Goal: Book appointment/travel/reservation

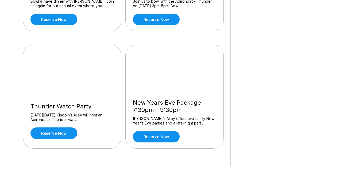
scroll to position [707, 0]
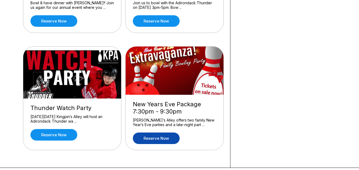
click at [163, 132] on link "Reserve now" at bounding box center [156, 137] width 47 height 11
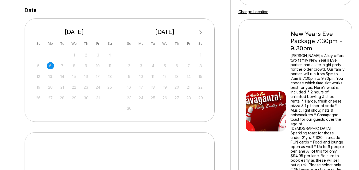
scroll to position [104, 0]
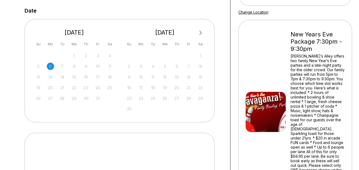
click at [200, 31] on span "Next Month" at bounding box center [200, 33] width 0 height 6
click at [167, 98] on div "31" at bounding box center [164, 98] width 7 height 7
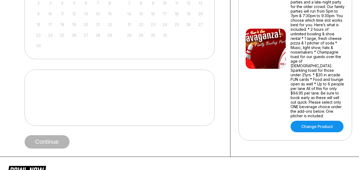
scroll to position [171, 0]
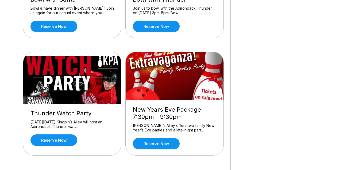
scroll to position [698, 0]
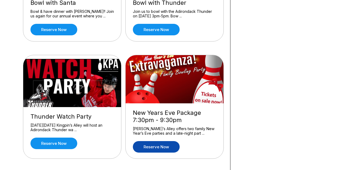
click at [164, 141] on link "Reserve now" at bounding box center [156, 146] width 47 height 11
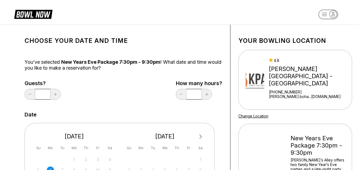
click at [200, 137] on span "Next Month" at bounding box center [200, 136] width 0 height 6
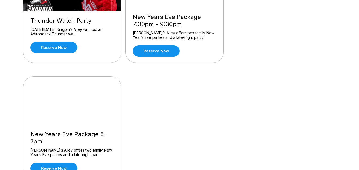
scroll to position [809, 0]
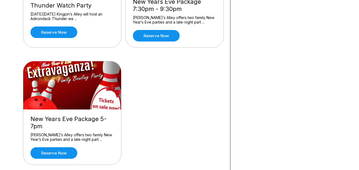
click at [66, 81] on img at bounding box center [72, 85] width 98 height 48
click at [50, 147] on link "Reserve now" at bounding box center [53, 152] width 47 height 11
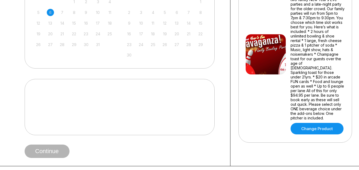
scroll to position [88, 0]
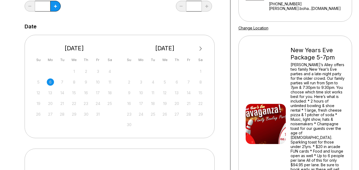
click at [200, 47] on span "Next Month" at bounding box center [200, 48] width 0 height 6
click at [165, 112] on div "31" at bounding box center [164, 113] width 7 height 7
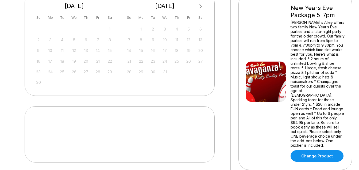
scroll to position [129, 0]
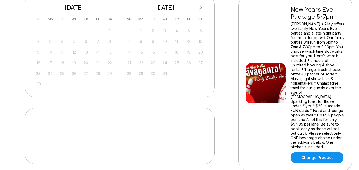
click at [201, 6] on button "Next Month" at bounding box center [201, 8] width 9 height 9
click at [201, 6] on div "January 2026" at bounding box center [165, 7] width 83 height 7
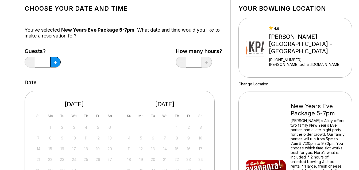
scroll to position [31, 0]
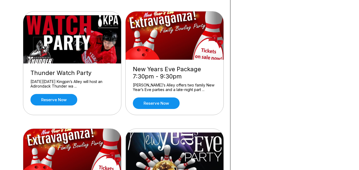
scroll to position [890, 0]
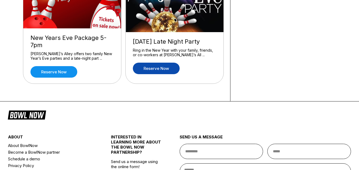
click at [157, 63] on link "Reserve now" at bounding box center [156, 68] width 47 height 11
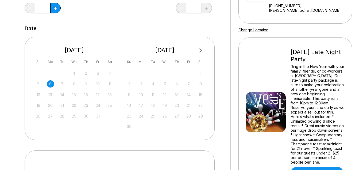
scroll to position [104, 0]
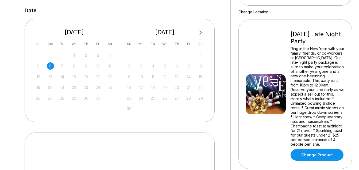
click at [201, 30] on button "Next Month" at bounding box center [201, 32] width 9 height 9
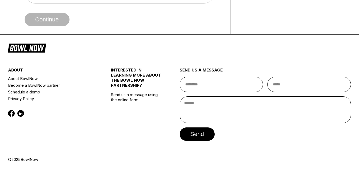
scroll to position [0, 0]
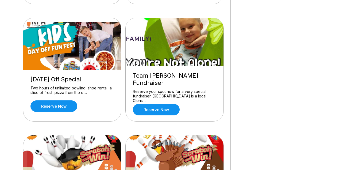
scroll to position [380, 0]
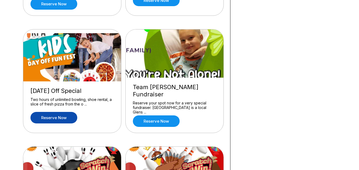
click at [62, 116] on link "Reserve now" at bounding box center [53, 117] width 47 height 11
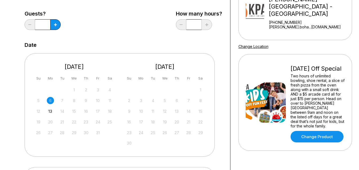
scroll to position [71, 0]
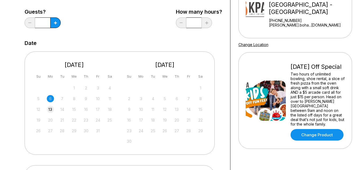
click at [52, 108] on div "13" at bounding box center [50, 109] width 7 height 7
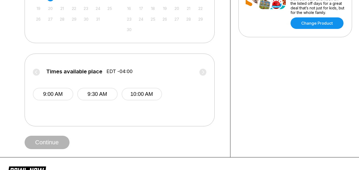
scroll to position [186, 0]
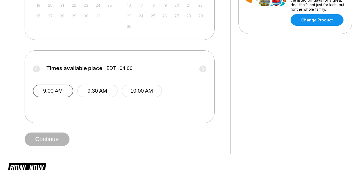
click at [58, 93] on button "9:00 AM" at bounding box center [53, 90] width 40 height 13
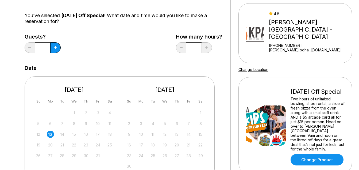
scroll to position [45, 0]
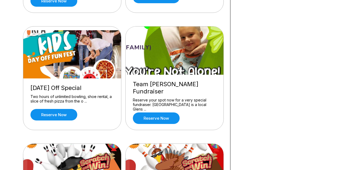
scroll to position [386, 0]
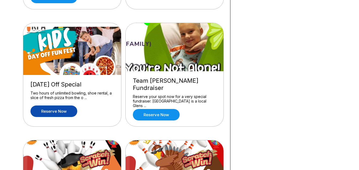
click at [62, 108] on link "Reserve now" at bounding box center [53, 110] width 47 height 11
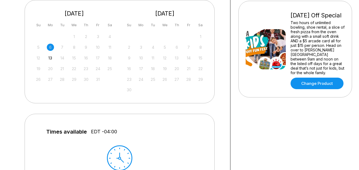
scroll to position [143, 0]
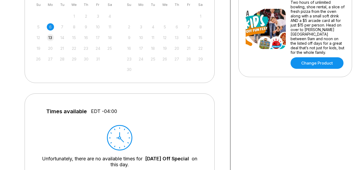
click at [49, 37] on div "13" at bounding box center [50, 37] width 7 height 7
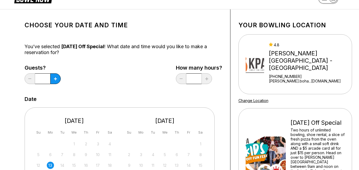
scroll to position [0, 0]
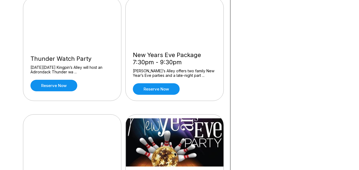
scroll to position [730, 0]
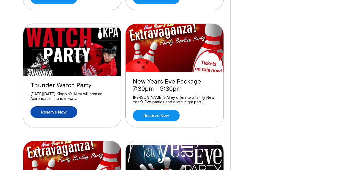
click at [52, 106] on link "Reserve now" at bounding box center [53, 111] width 47 height 11
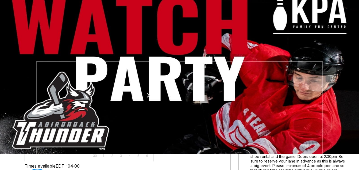
scroll to position [5, 0]
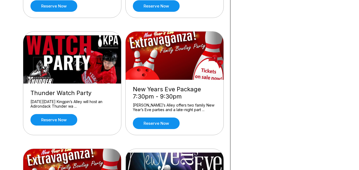
scroll to position [728, 0]
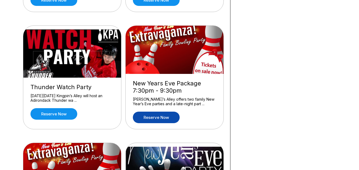
click at [167, 111] on link "Reserve now" at bounding box center [156, 116] width 47 height 11
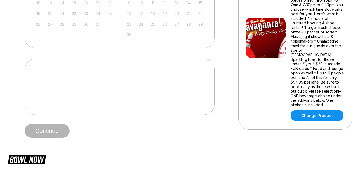
scroll to position [113, 0]
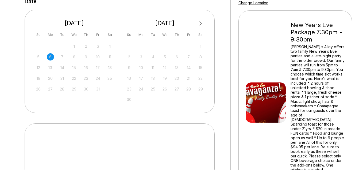
click at [200, 23] on span "Next Month" at bounding box center [200, 23] width 0 height 6
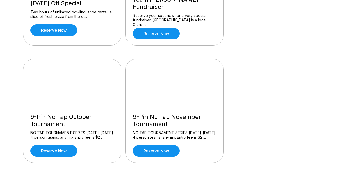
scroll to position [502, 0]
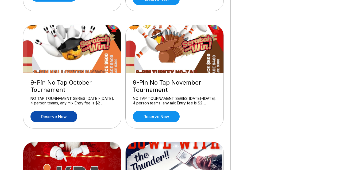
click at [64, 111] on link "Reserve now" at bounding box center [53, 116] width 47 height 11
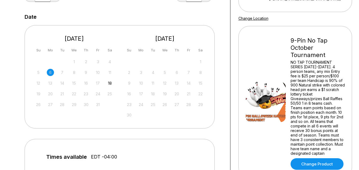
scroll to position [98, 0]
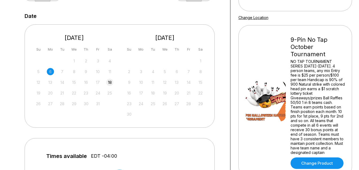
click at [111, 82] on div "18" at bounding box center [109, 82] width 7 height 7
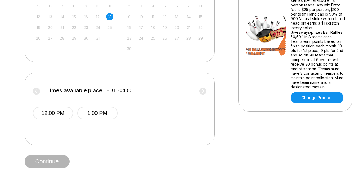
scroll to position [171, 0]
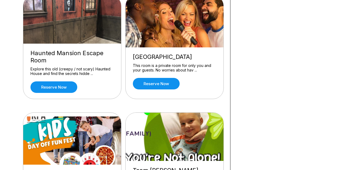
scroll to position [445, 0]
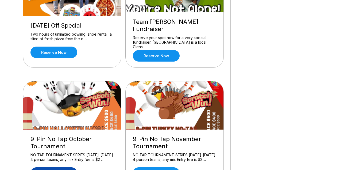
click at [62, 167] on link "Reserve now" at bounding box center [53, 172] width 47 height 11
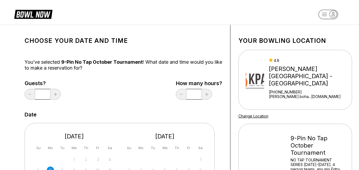
scroll to position [148, 0]
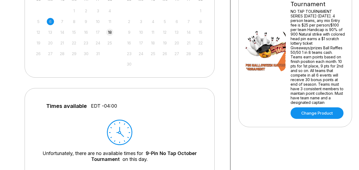
click at [110, 33] on div "18" at bounding box center [109, 32] width 7 height 7
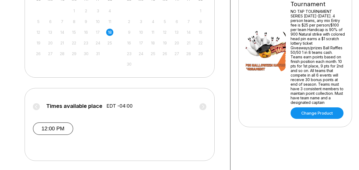
click at [60, 126] on button "12:00 PM" at bounding box center [53, 128] width 40 height 13
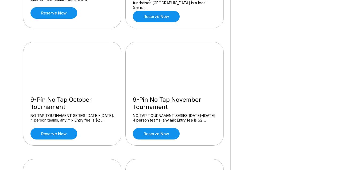
scroll to position [490, 0]
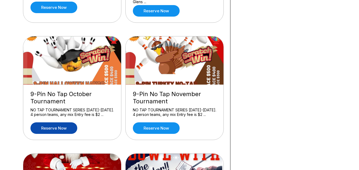
click at [60, 122] on link "Reserve now" at bounding box center [53, 127] width 47 height 11
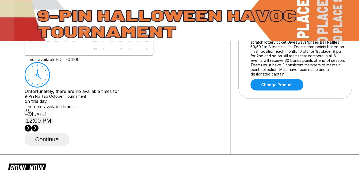
scroll to position [102, 0]
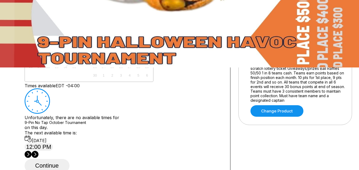
click at [86, 53] on div "18" at bounding box center [82, 49] width 7 height 7
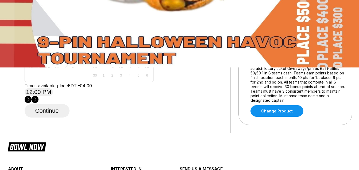
scroll to position [201, 0]
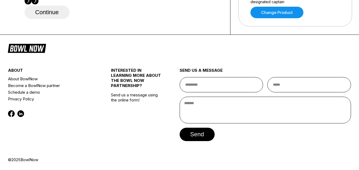
click at [58, 19] on button "Continue" at bounding box center [47, 12] width 45 height 13
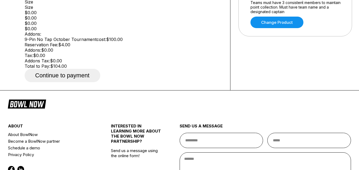
scroll to position [156, 0]
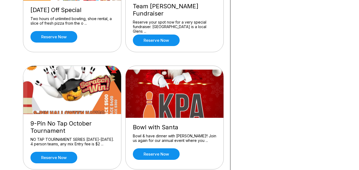
scroll to position [455, 0]
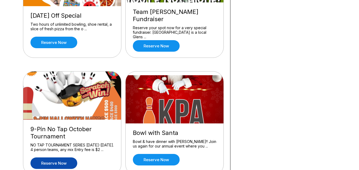
click at [60, 157] on link "Reserve now" at bounding box center [53, 162] width 47 height 11
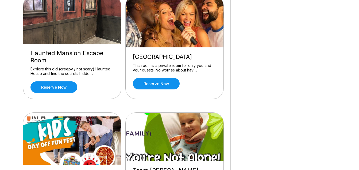
scroll to position [445, 0]
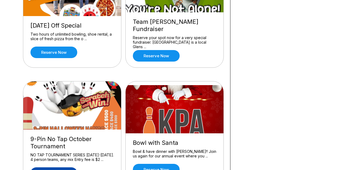
click at [56, 167] on link "Reserve now" at bounding box center [53, 172] width 47 height 11
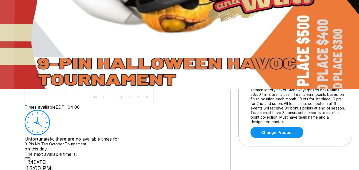
scroll to position [113, 0]
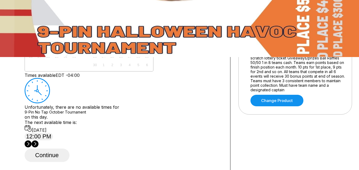
click at [86, 43] on div "18" at bounding box center [82, 38] width 7 height 7
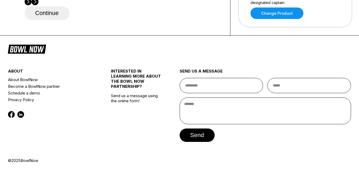
scroll to position [201, 0]
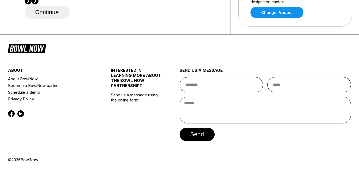
click at [55, 19] on button "Continue" at bounding box center [47, 12] width 45 height 13
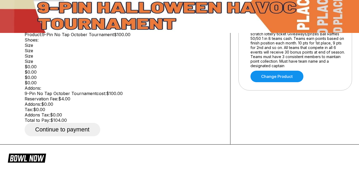
scroll to position [134, 0]
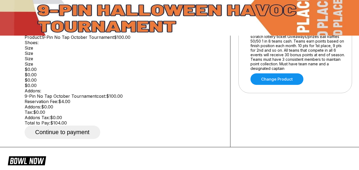
click at [36, 34] on button "Add" at bounding box center [32, 30] width 14 height 7
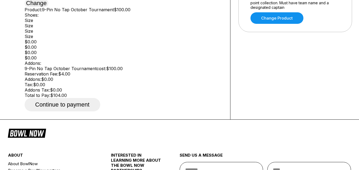
scroll to position [193, 0]
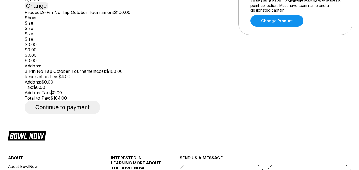
click at [63, 114] on button "Continue to payment" at bounding box center [63, 107] width 76 height 13
